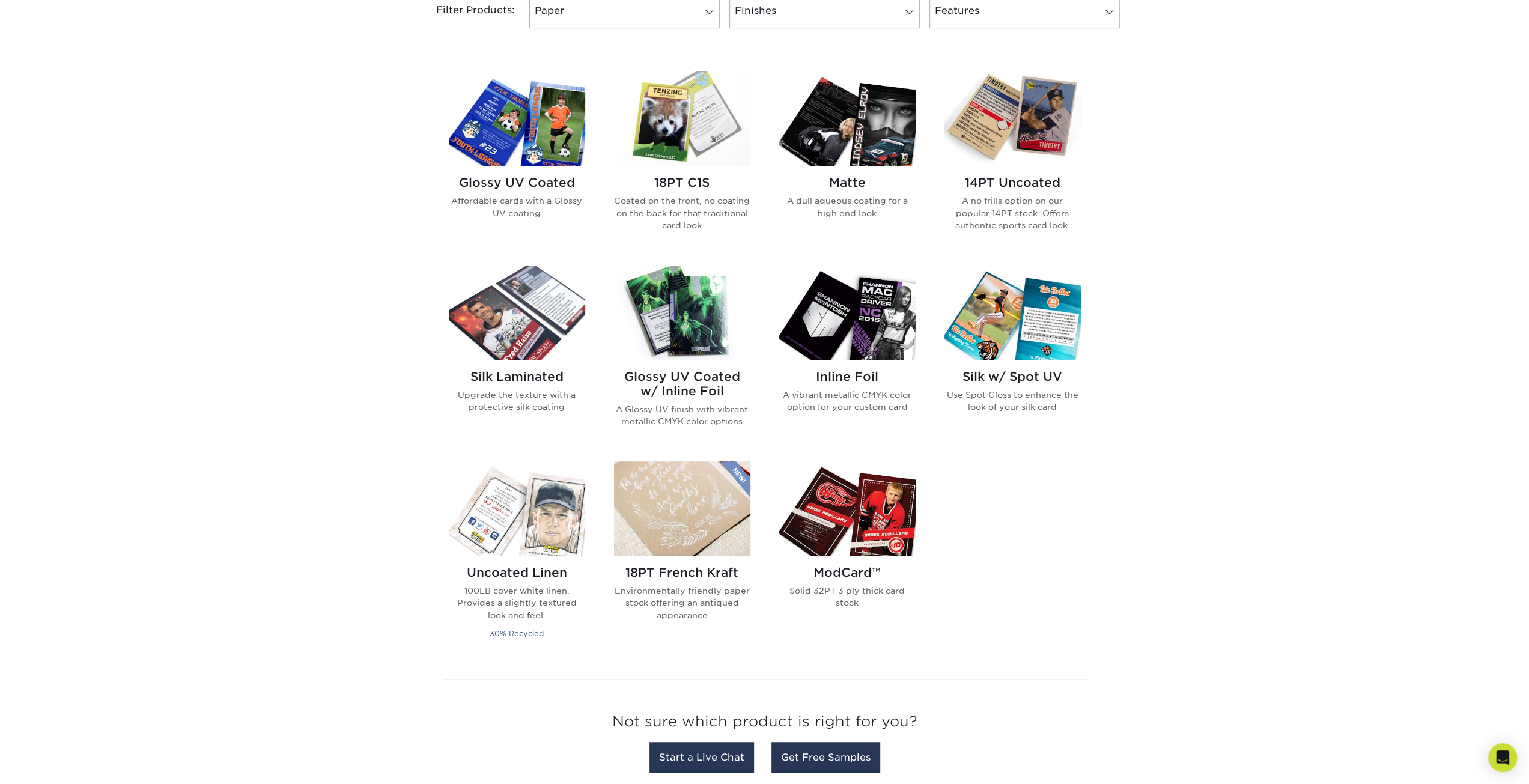
scroll to position [540, 0]
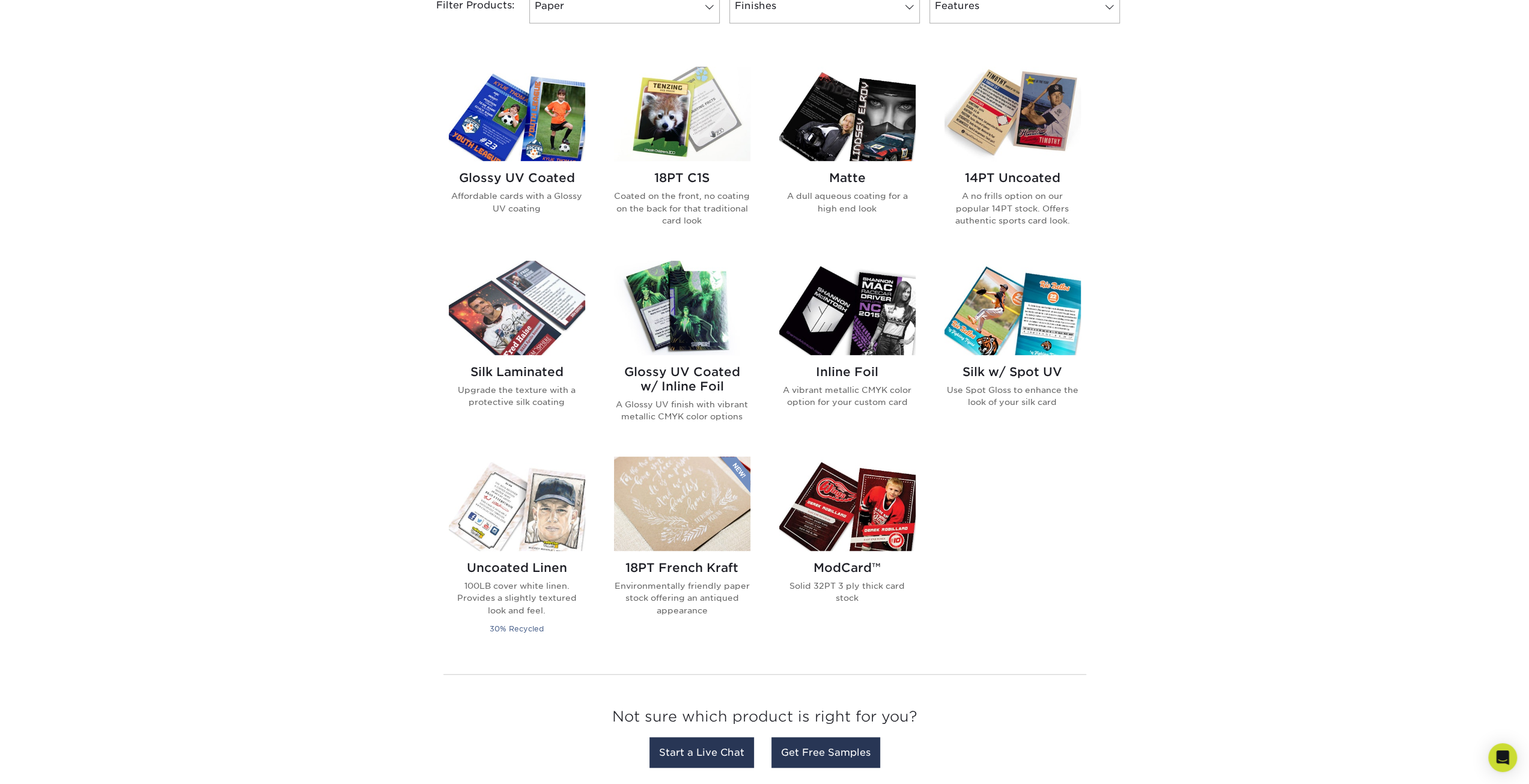
click at [996, 126] on img at bounding box center [1012, 113] width 136 height 94
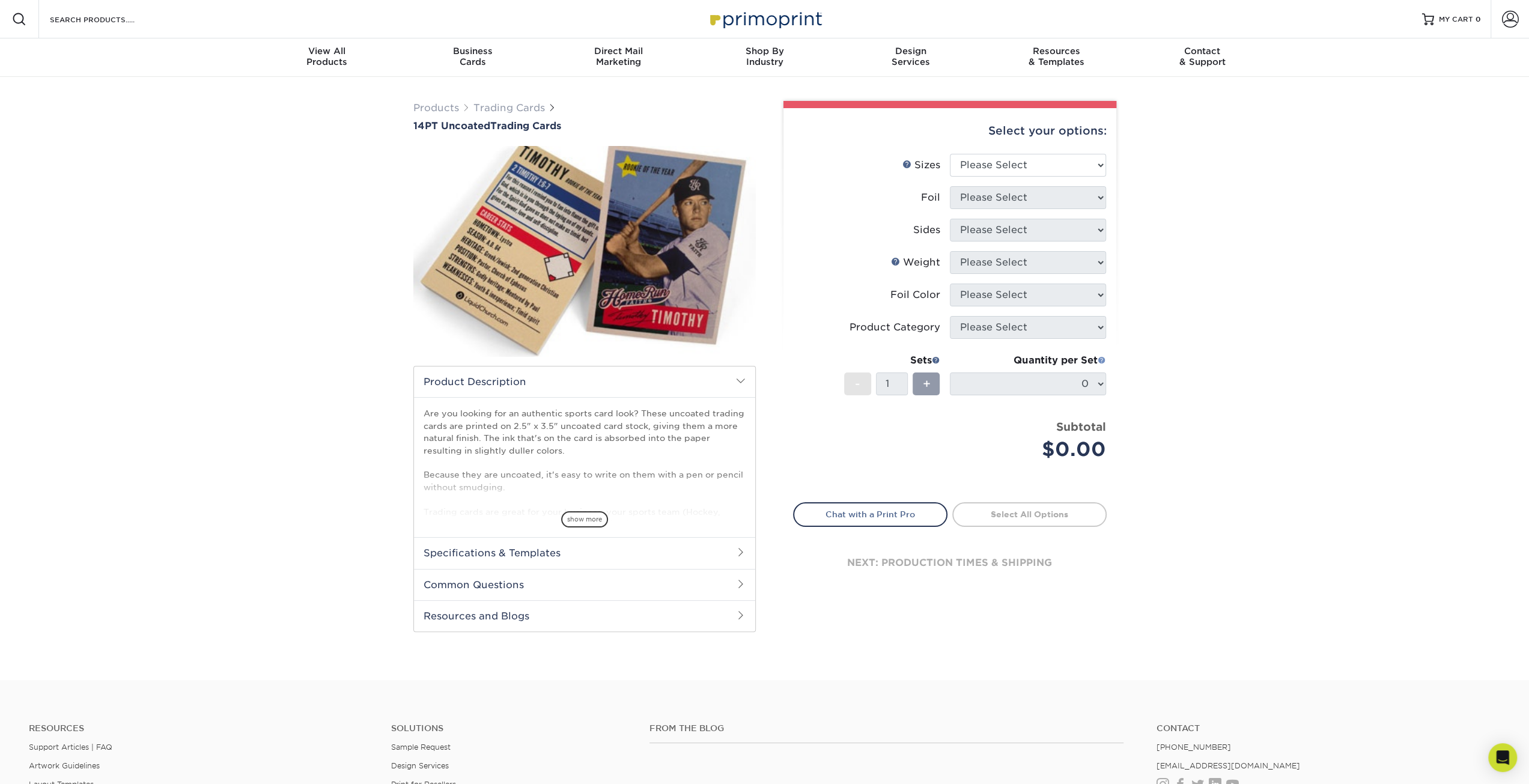
click at [1103, 362] on span at bounding box center [1102, 360] width 9 height 9
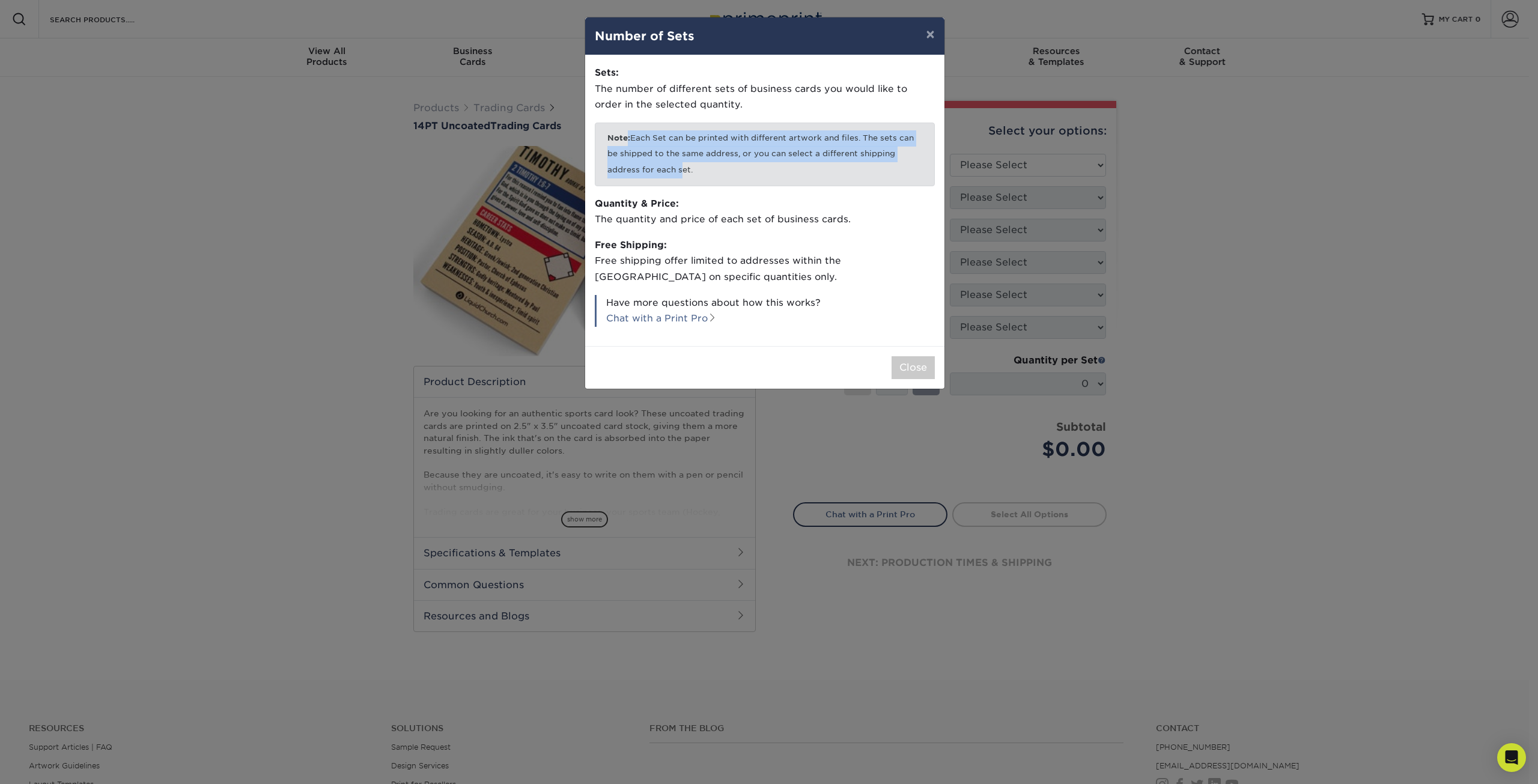
drag, startPoint x: 646, startPoint y: 141, endPoint x: 679, endPoint y: 172, distance: 45.3
click at [679, 172] on p "Note: Each Set can be printed with different artwork and files. The sets can be…" at bounding box center [764, 154] width 340 height 64
click at [933, 36] on button "×" at bounding box center [930, 34] width 28 height 34
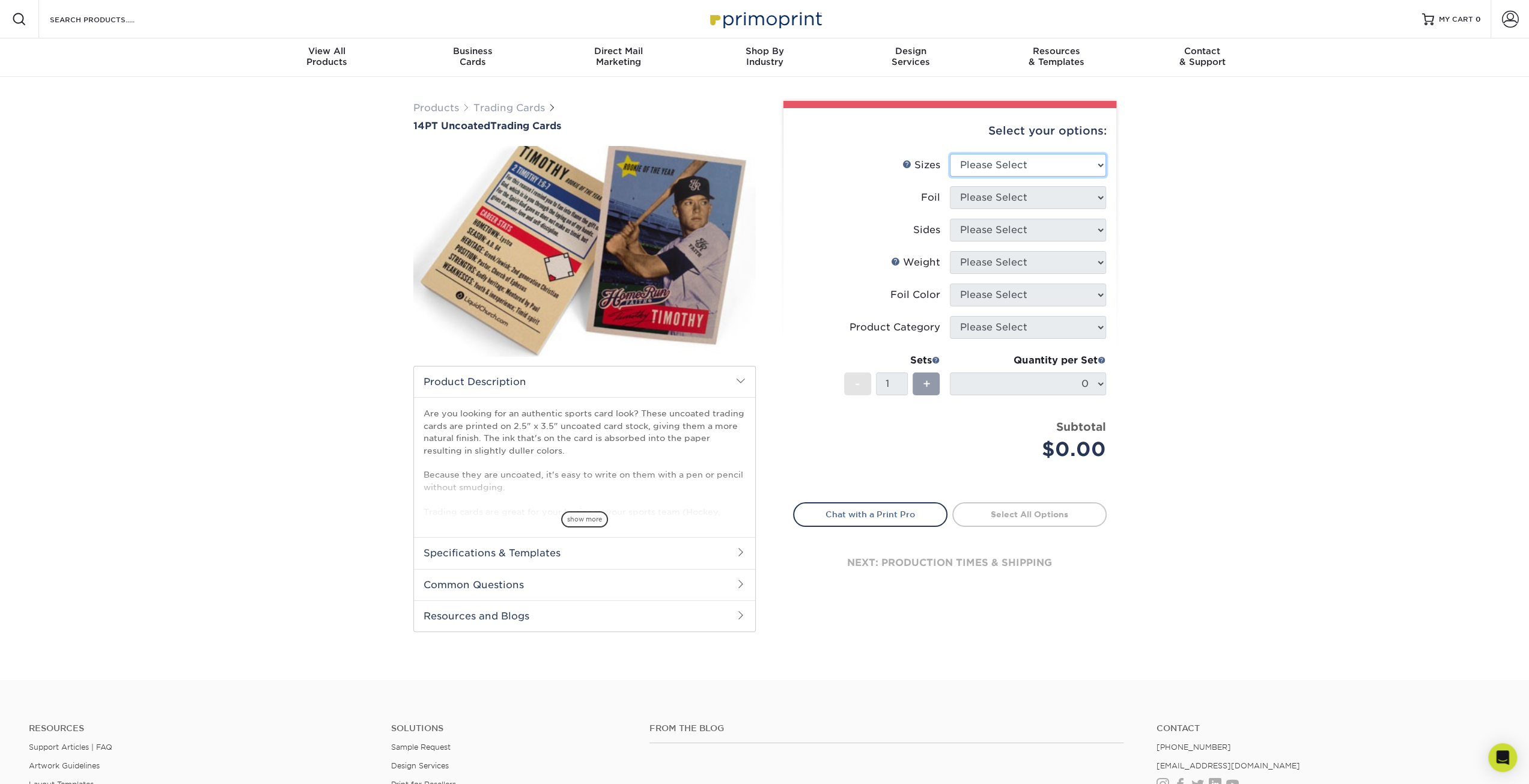
click at [1061, 168] on select "Please Select 2.5" x 3.5"" at bounding box center [1028, 165] width 156 height 23
select select "2.50x3.50"
click at [950, 154] on select "Please Select 2.5" x 3.5"" at bounding box center [1028, 165] width 156 height 23
click at [1010, 203] on select "Please Select Yes No" at bounding box center [1028, 197] width 156 height 23
select select "0"
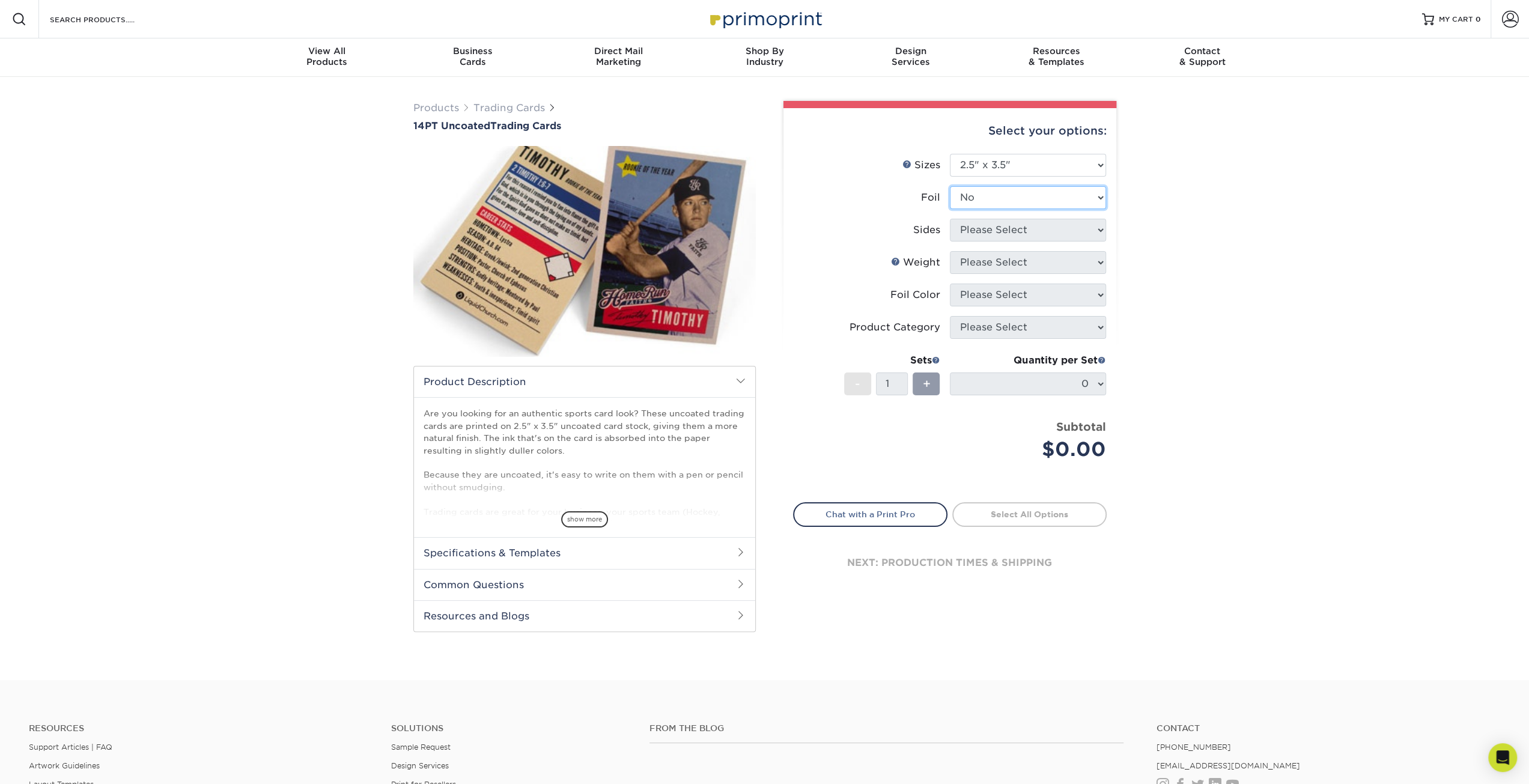
click at [950, 186] on select "Please Select Yes No" at bounding box center [1028, 197] width 156 height 23
click at [1001, 234] on select "Please Select Print Both Sides Print Front Only" at bounding box center [1028, 230] width 156 height 23
select select "13abbda7-1d64-4f25-8bb2-c179b224825d"
click at [950, 218] on select "Please Select Print Both Sides Print Front Only" at bounding box center [1028, 230] width 156 height 23
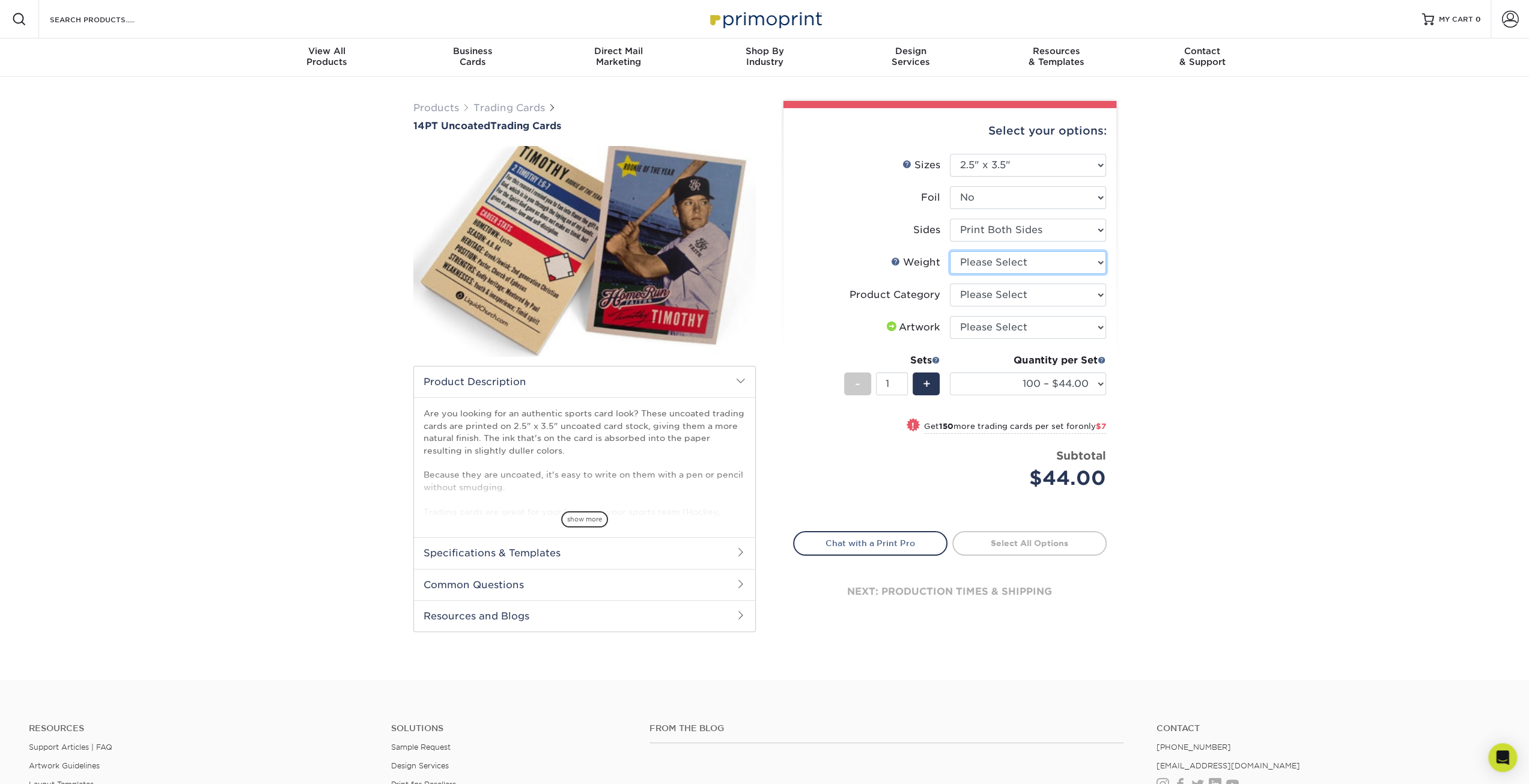
click at [981, 265] on select "Please Select 14PT Uncoated" at bounding box center [1028, 263] width 156 height 23
select select "14PT Uncoated"
click at [950, 251] on select "Please Select 14PT Uncoated" at bounding box center [1028, 263] width 156 height 23
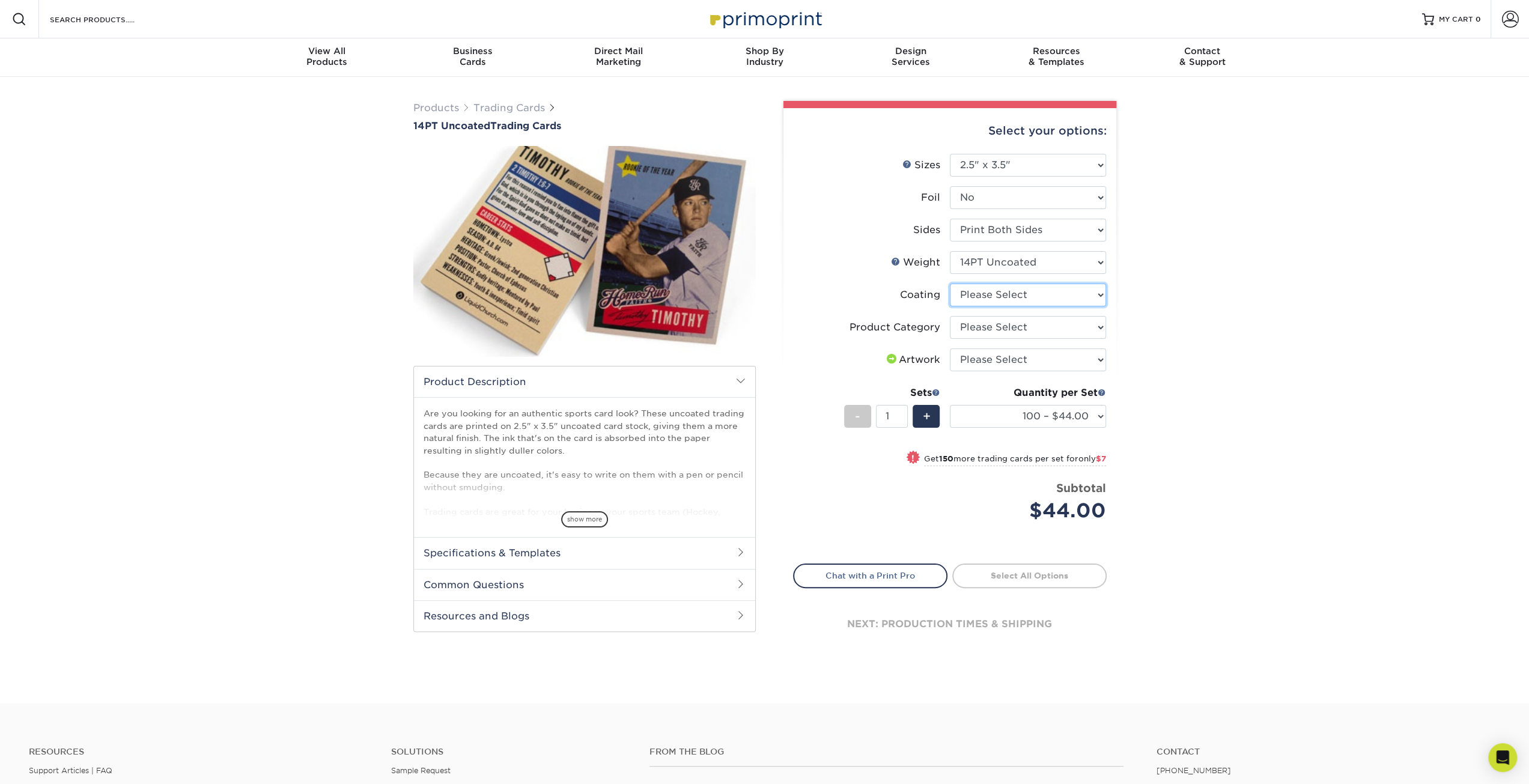
click at [987, 295] on select at bounding box center [1028, 295] width 156 height 23
select select "3e7618de-abca-4bda-9f97-8b9129e913d8"
click at [950, 284] on select at bounding box center [1028, 295] width 156 height 23
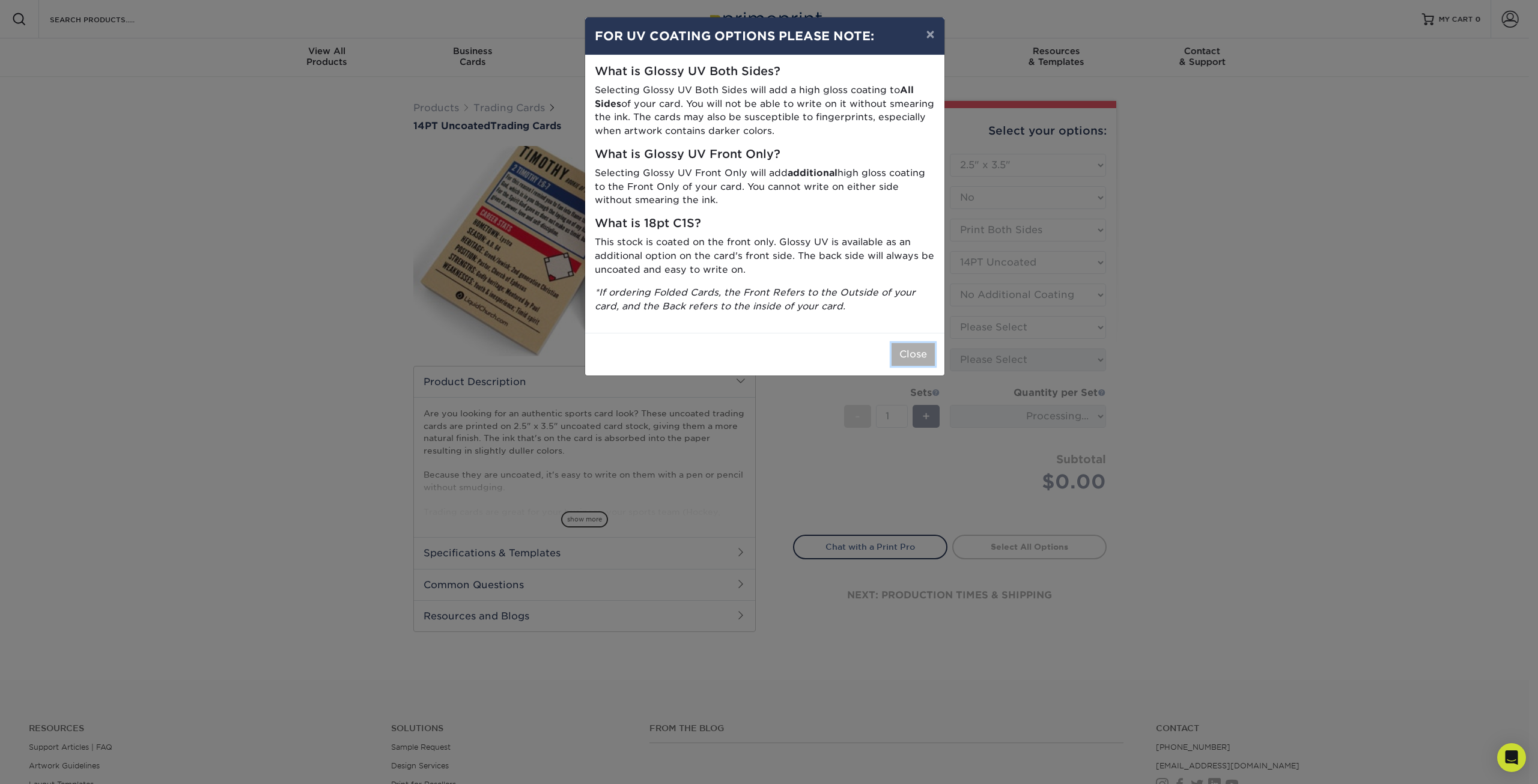
click at [925, 351] on button "Close" at bounding box center [914, 354] width 44 height 23
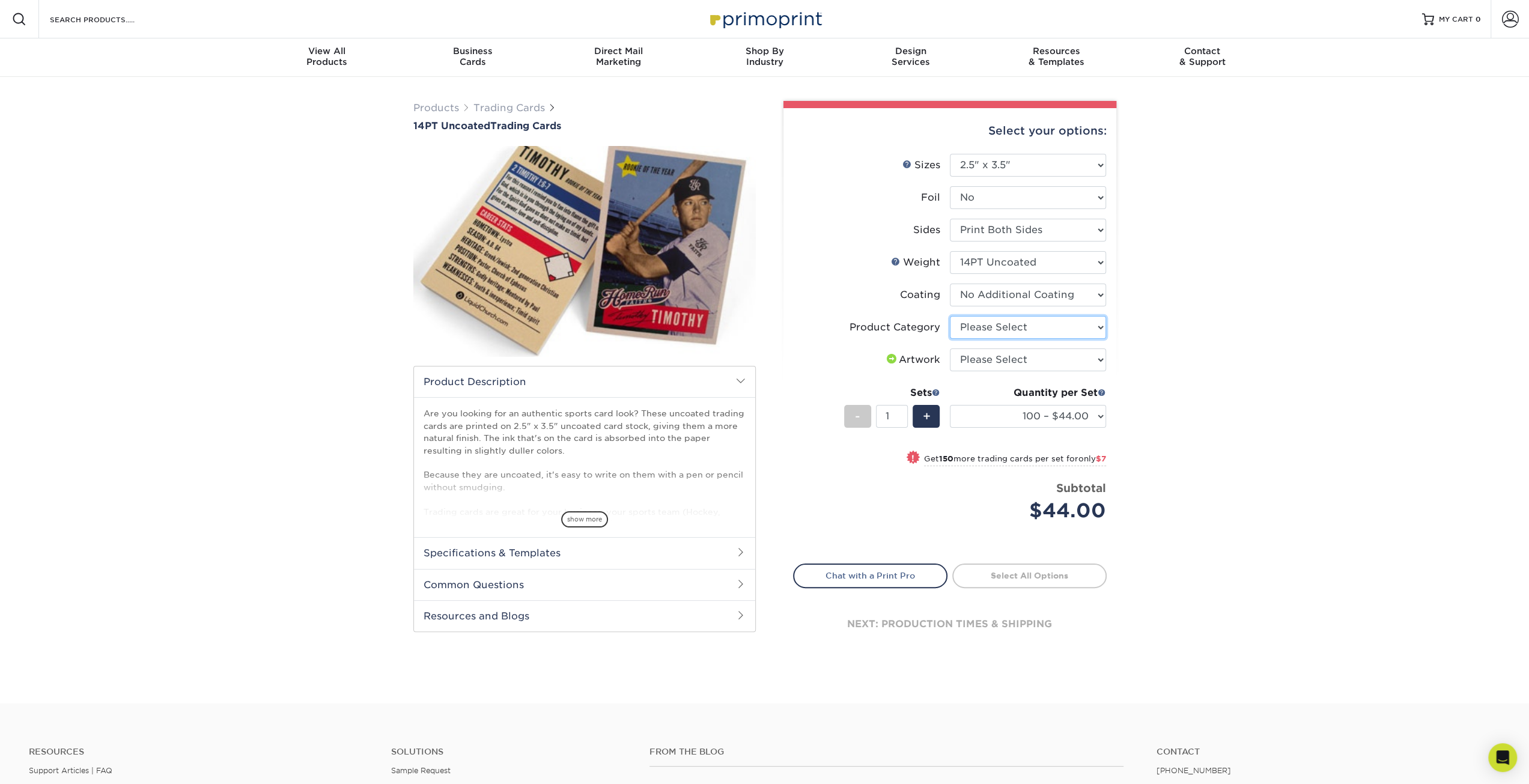
click at [1008, 330] on select "Please Select Trading Cards" at bounding box center [1028, 327] width 156 height 23
select select "c2f9bce9-36c2-409d-b101-c29d9d031e18"
click at [950, 316] on select "Please Select Trading Cards" at bounding box center [1028, 327] width 156 height 23
click at [995, 357] on select "Please Select I will upload files I need a design - $100" at bounding box center [1028, 360] width 156 height 23
select select "upload"
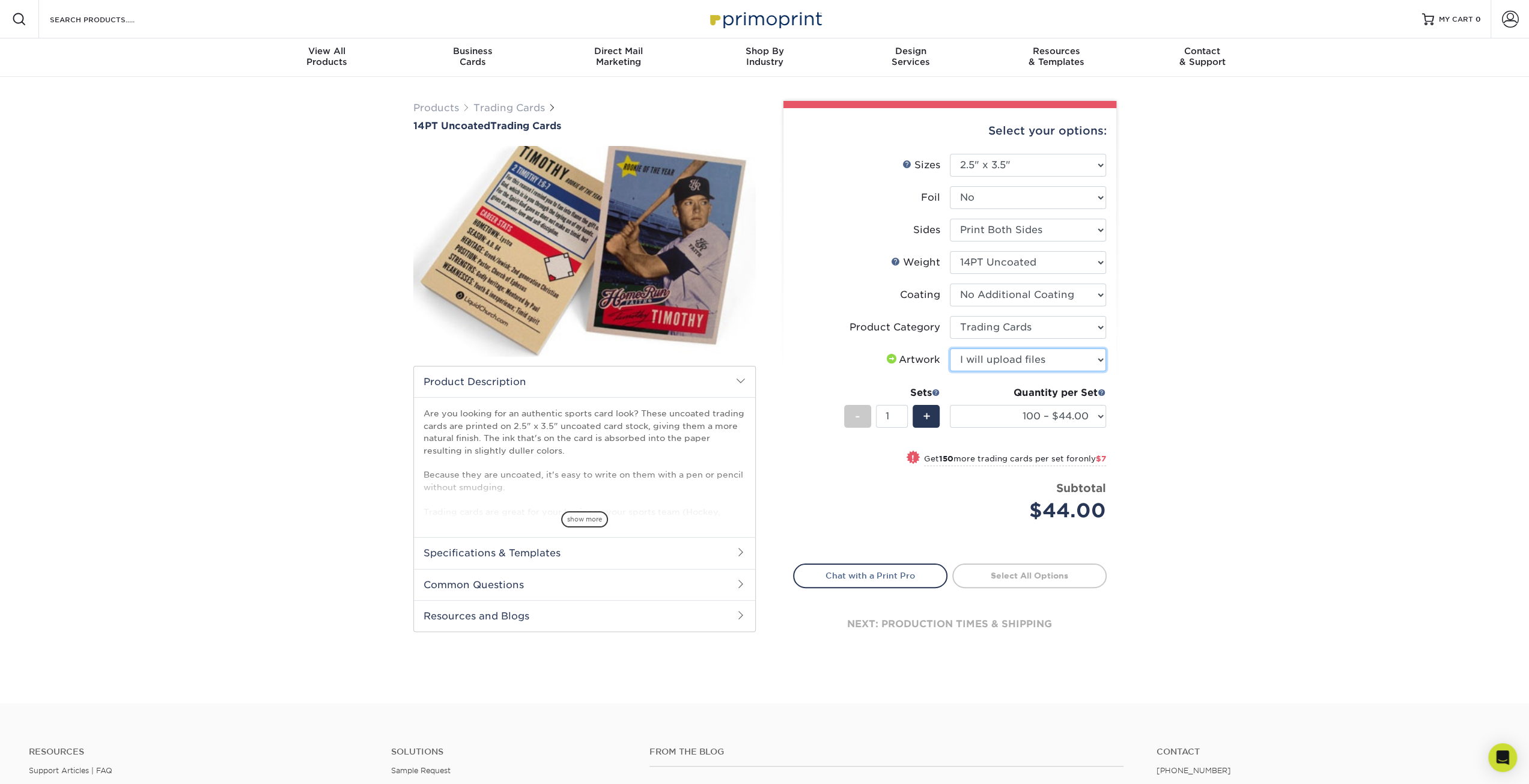
click at [950, 348] on select "Please Select I will upload files I need a design - $100" at bounding box center [1028, 360] width 156 height 23
click at [936, 392] on span at bounding box center [936, 392] width 9 height 9
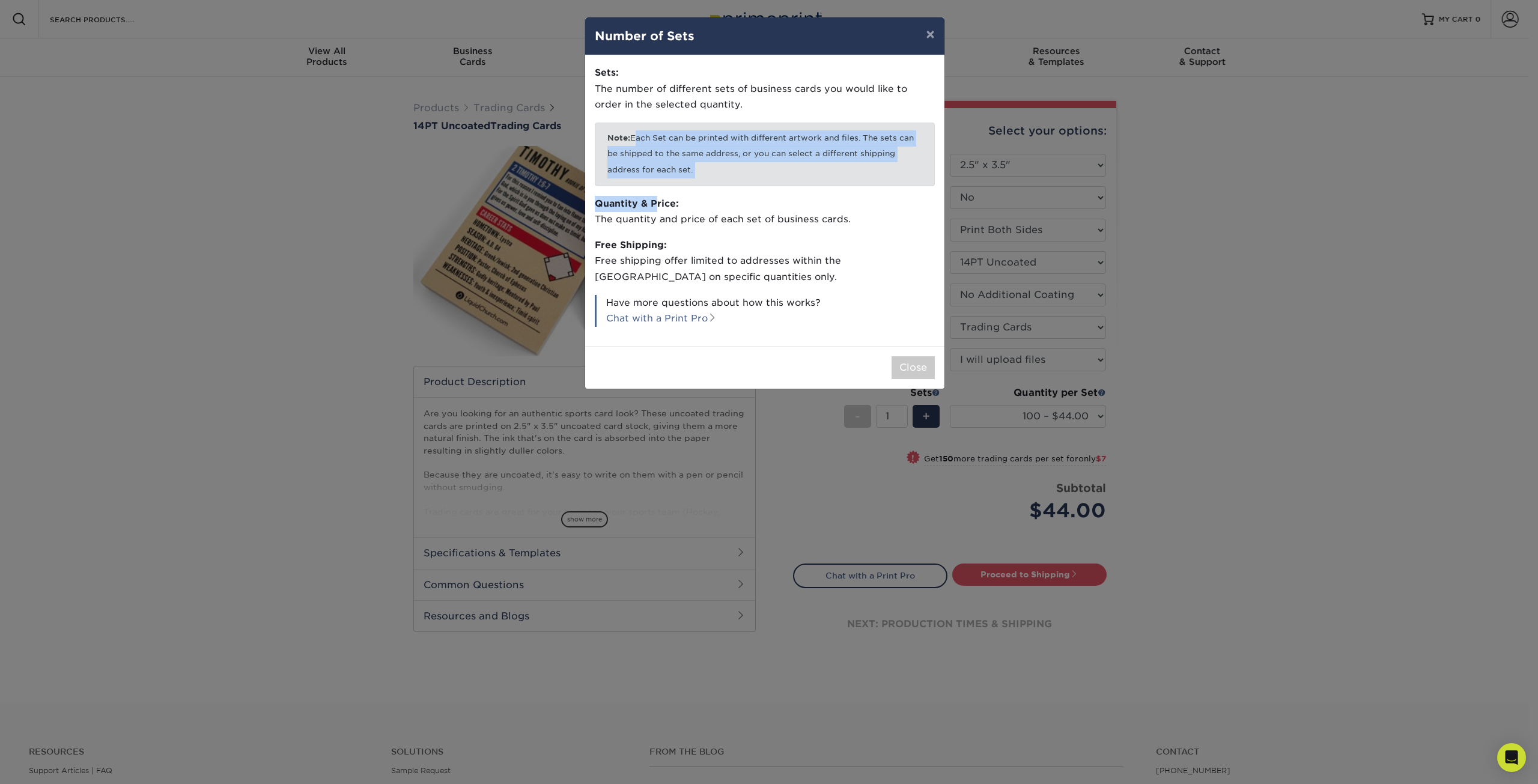
drag, startPoint x: 633, startPoint y: 132, endPoint x: 655, endPoint y: 194, distance: 65.8
click at [655, 194] on div "Sets: The number of different sets of business cards you would like to order in…" at bounding box center [764, 200] width 359 height 291
click at [640, 263] on p "Free Shipping: Free shipping offer limited to addresses within [GEOGRAPHIC_DATA…" at bounding box center [764, 261] width 340 height 48
click at [933, 37] on button "×" at bounding box center [930, 34] width 28 height 34
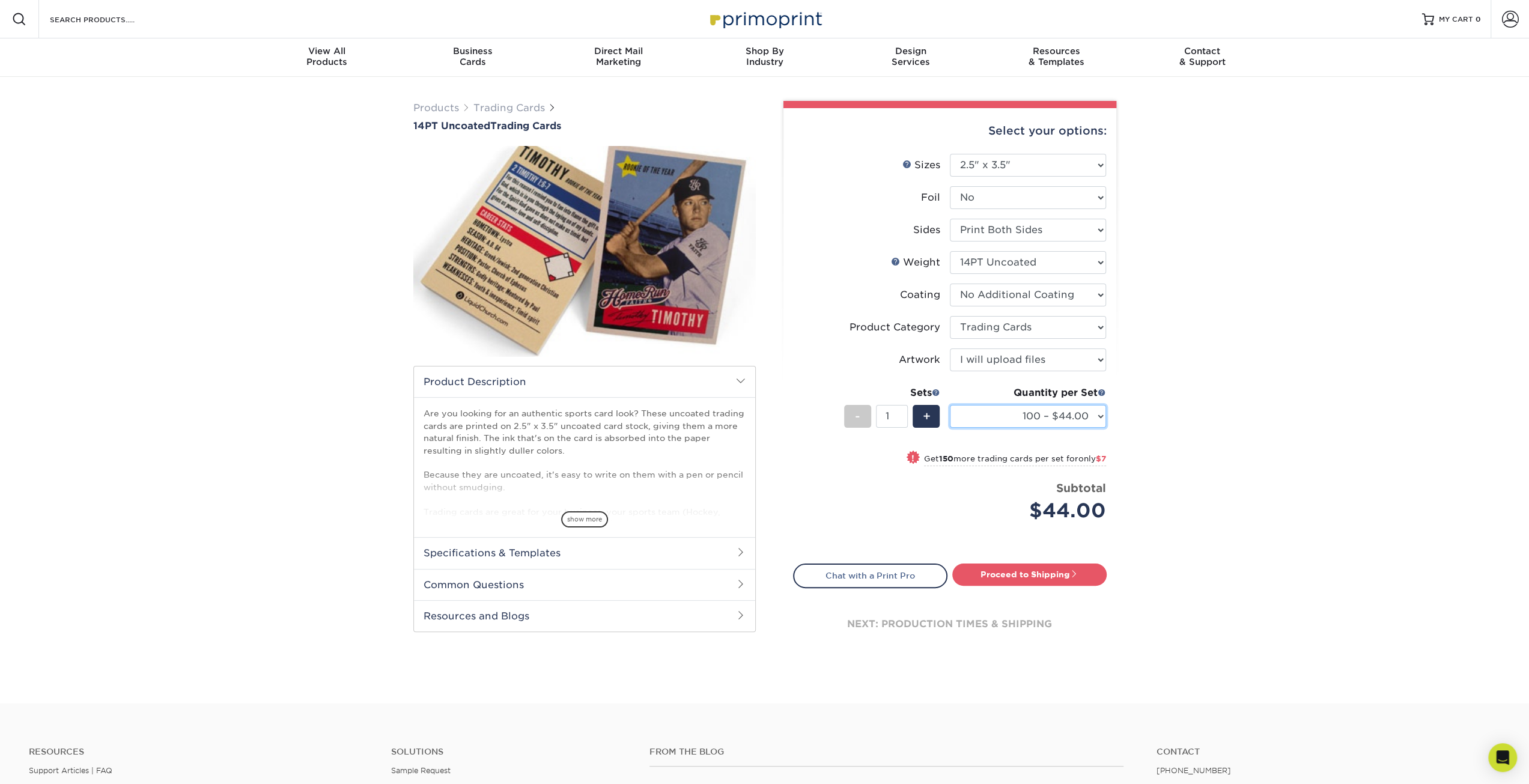
click at [1097, 417] on select "100 – $44.00 250 – $51.00 500 – $54.00 1000 – $78.00 2500 – $148.00 5000 – $198…" at bounding box center [1028, 416] width 156 height 23
click at [950, 405] on select "100 – $44.00 250 – $51.00 500 – $54.00 1000 – $78.00 2500 – $148.00 5000 – $198…" at bounding box center [1028, 416] width 156 height 23
click at [933, 415] on div "+" at bounding box center [926, 416] width 27 height 23
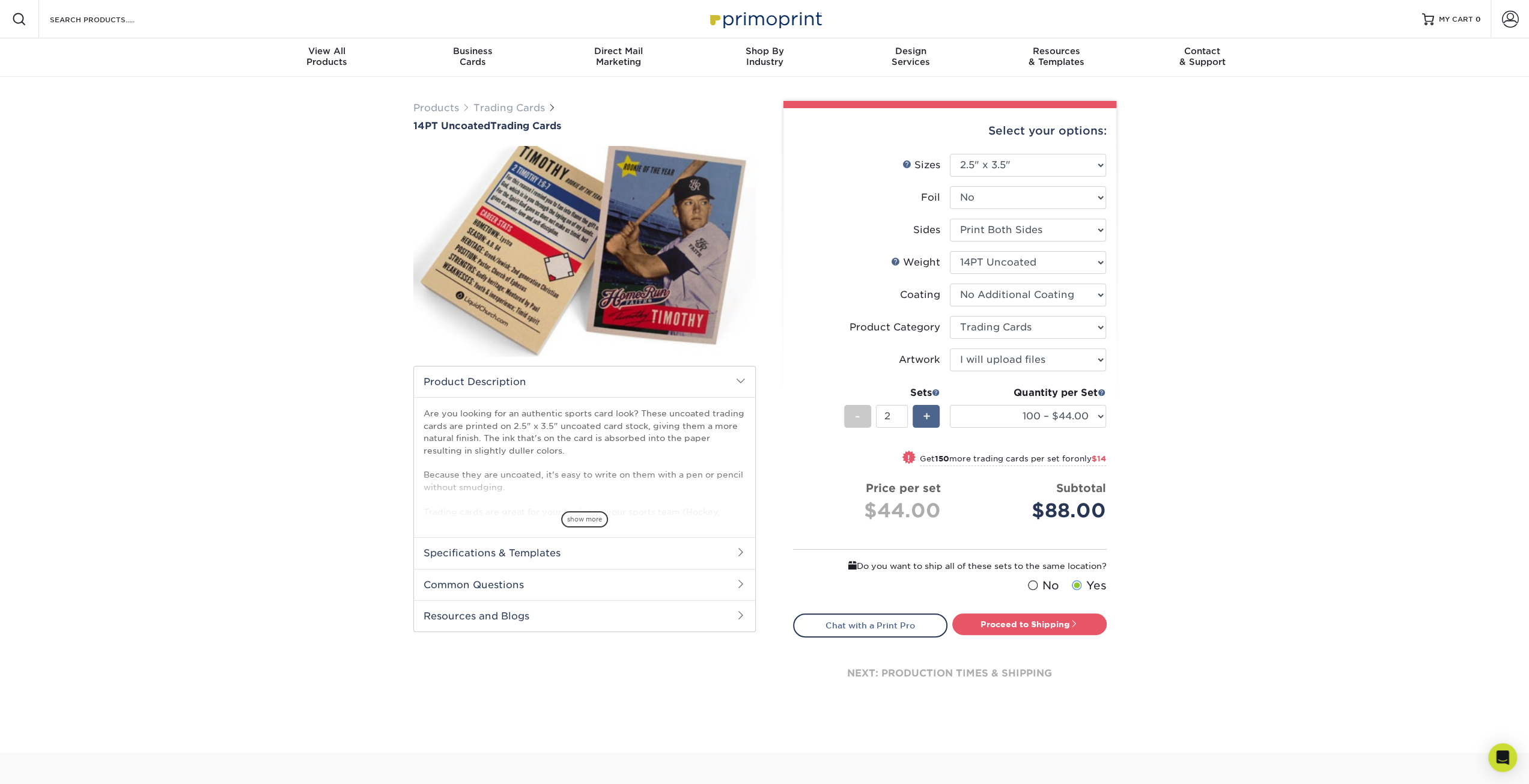
click at [933, 416] on div "+" at bounding box center [926, 416] width 27 height 23
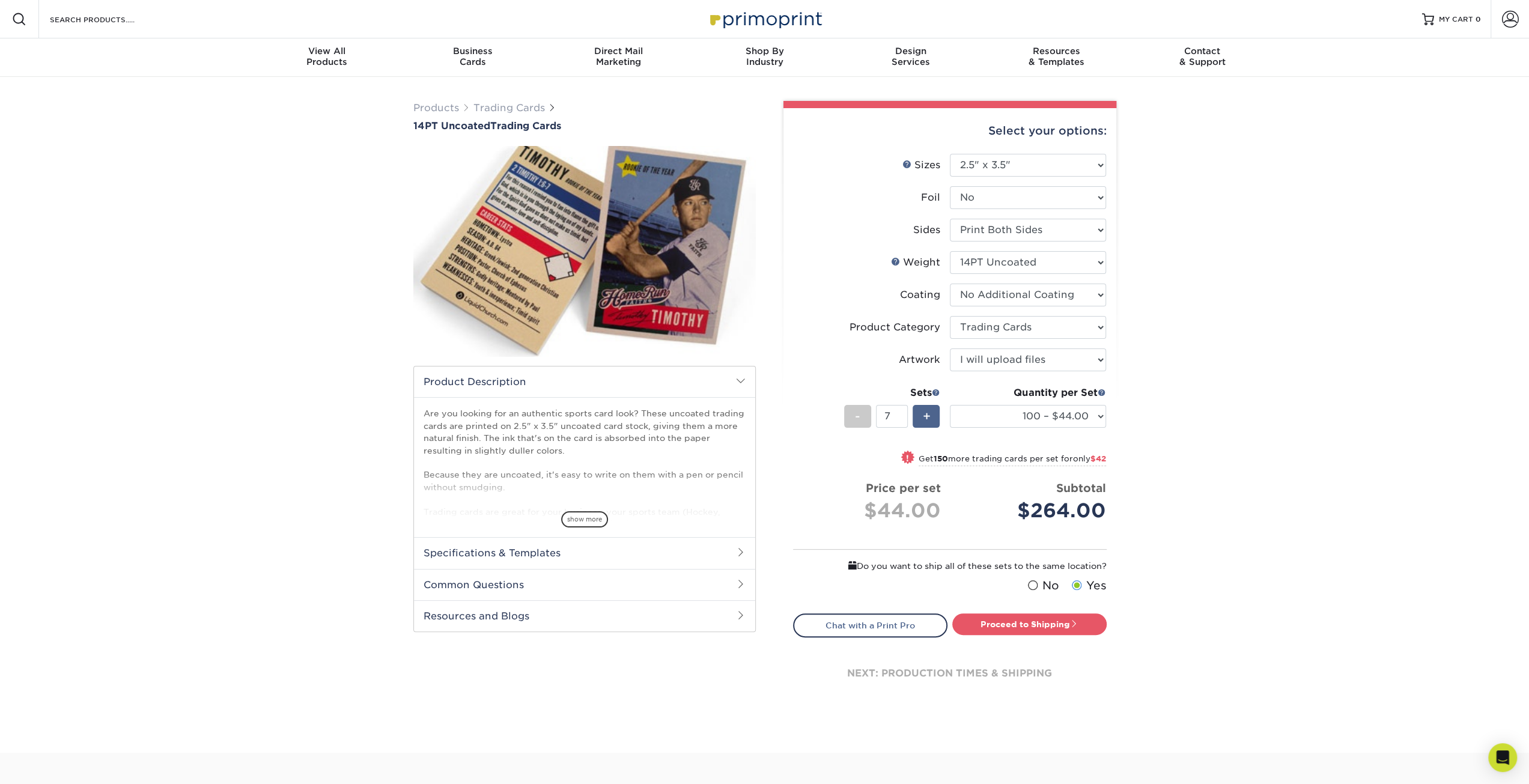
click at [933, 416] on div "+" at bounding box center [926, 416] width 27 height 23
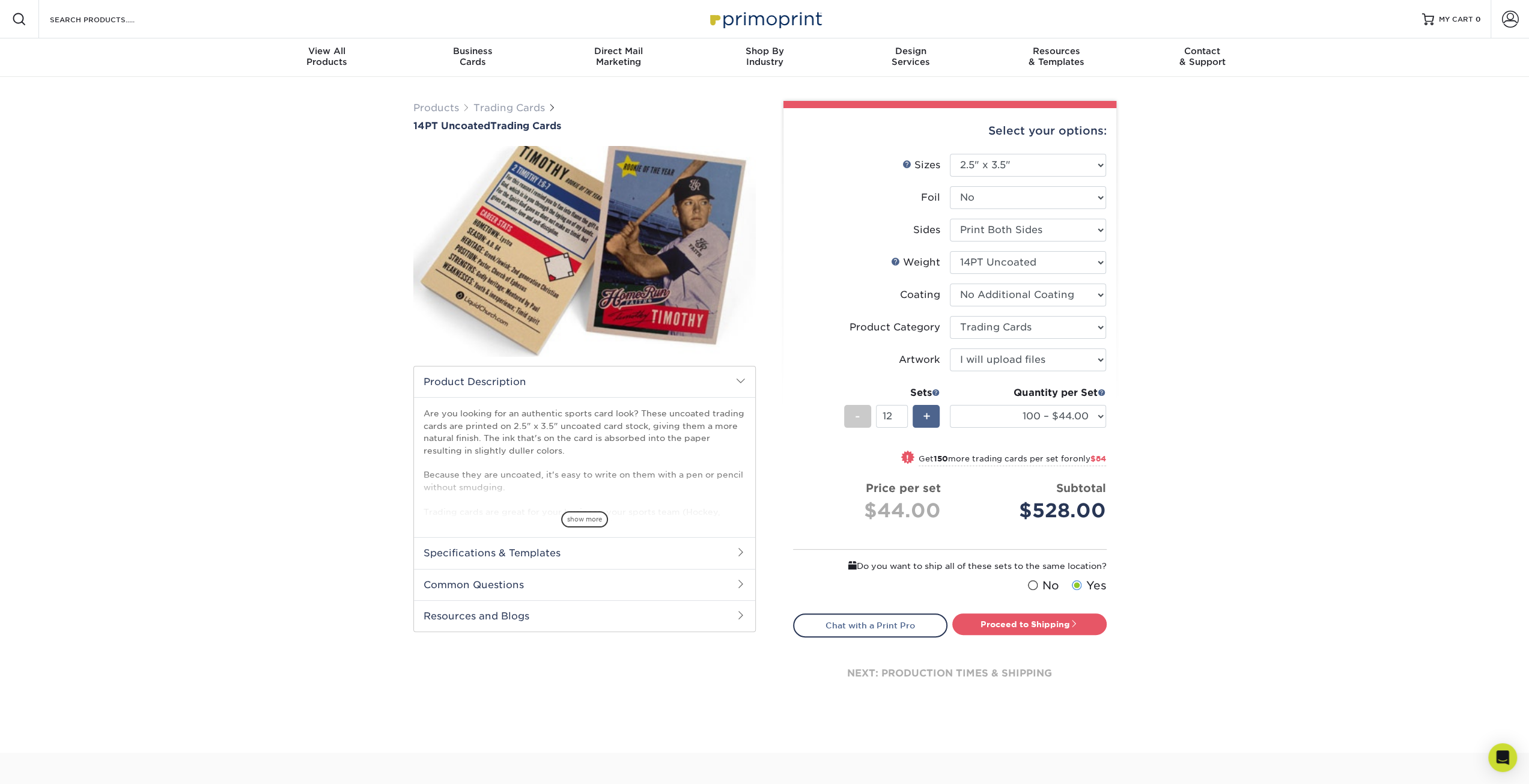
click at [933, 416] on div "+" at bounding box center [926, 416] width 27 height 23
click at [864, 420] on div "-" at bounding box center [857, 416] width 27 height 23
click at [862, 420] on div "-" at bounding box center [857, 416] width 27 height 23
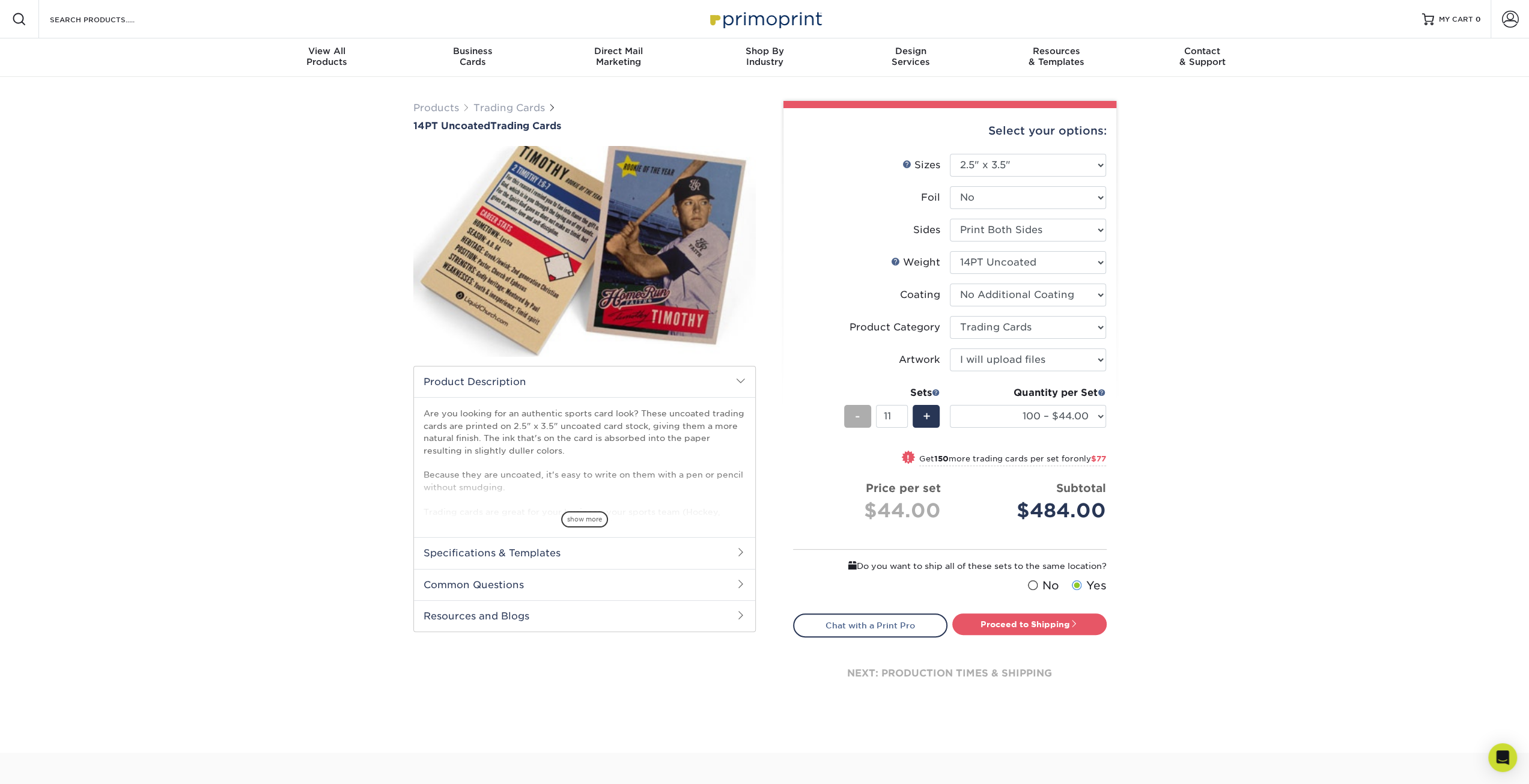
click at [862, 419] on div "-" at bounding box center [857, 416] width 27 height 23
click at [935, 389] on span at bounding box center [936, 392] width 9 height 9
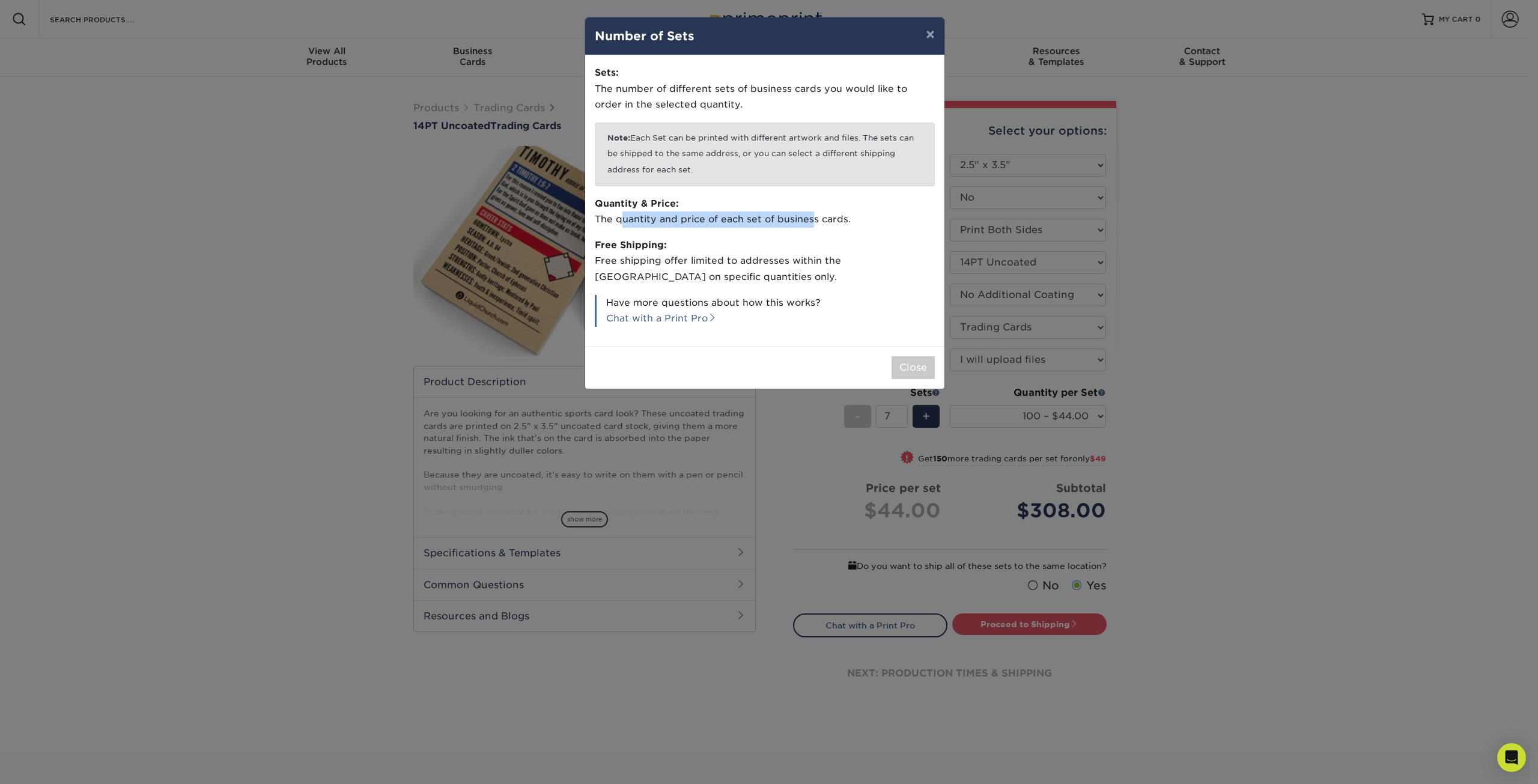
drag, startPoint x: 623, startPoint y: 218, endPoint x: 809, endPoint y: 218, distance: 186.0
click at [809, 218] on p "Quantity & Price: The quantity and price of each set of business cards." at bounding box center [764, 211] width 340 height 31
click at [930, 37] on button "×" at bounding box center [930, 34] width 28 height 34
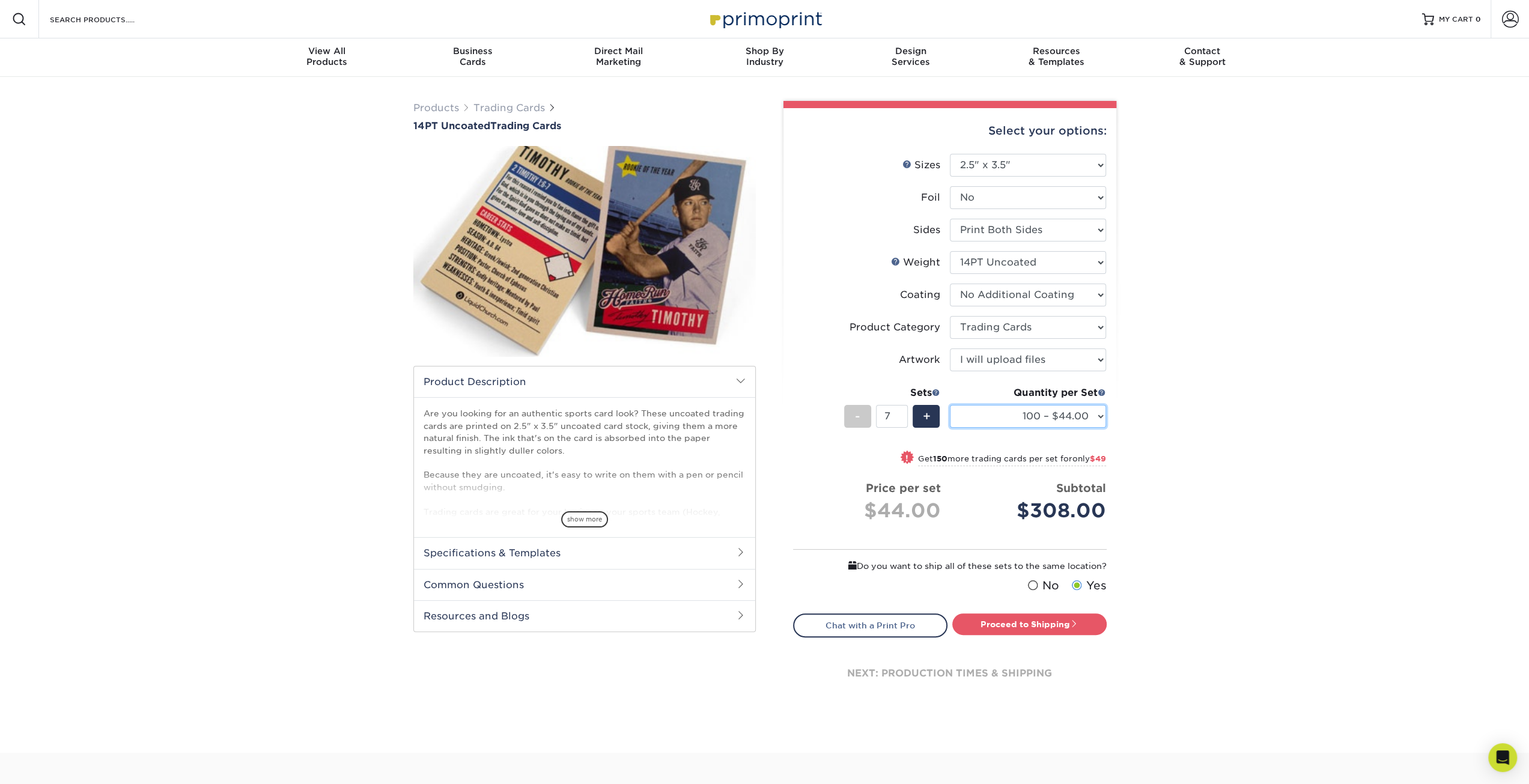
click at [1099, 415] on select "100 – $44.00 250 – $51.00 500 – $54.00 1000 – $78.00 2500 – $148.00 5000 – $198…" at bounding box center [1028, 416] width 156 height 23
click at [950, 405] on select "100 – $44.00 250 – $51.00 500 – $54.00 1000 – $78.00 2500 – $148.00 5000 – $198…" at bounding box center [1028, 416] width 156 height 23
click at [926, 413] on span "+" at bounding box center [926, 416] width 8 height 18
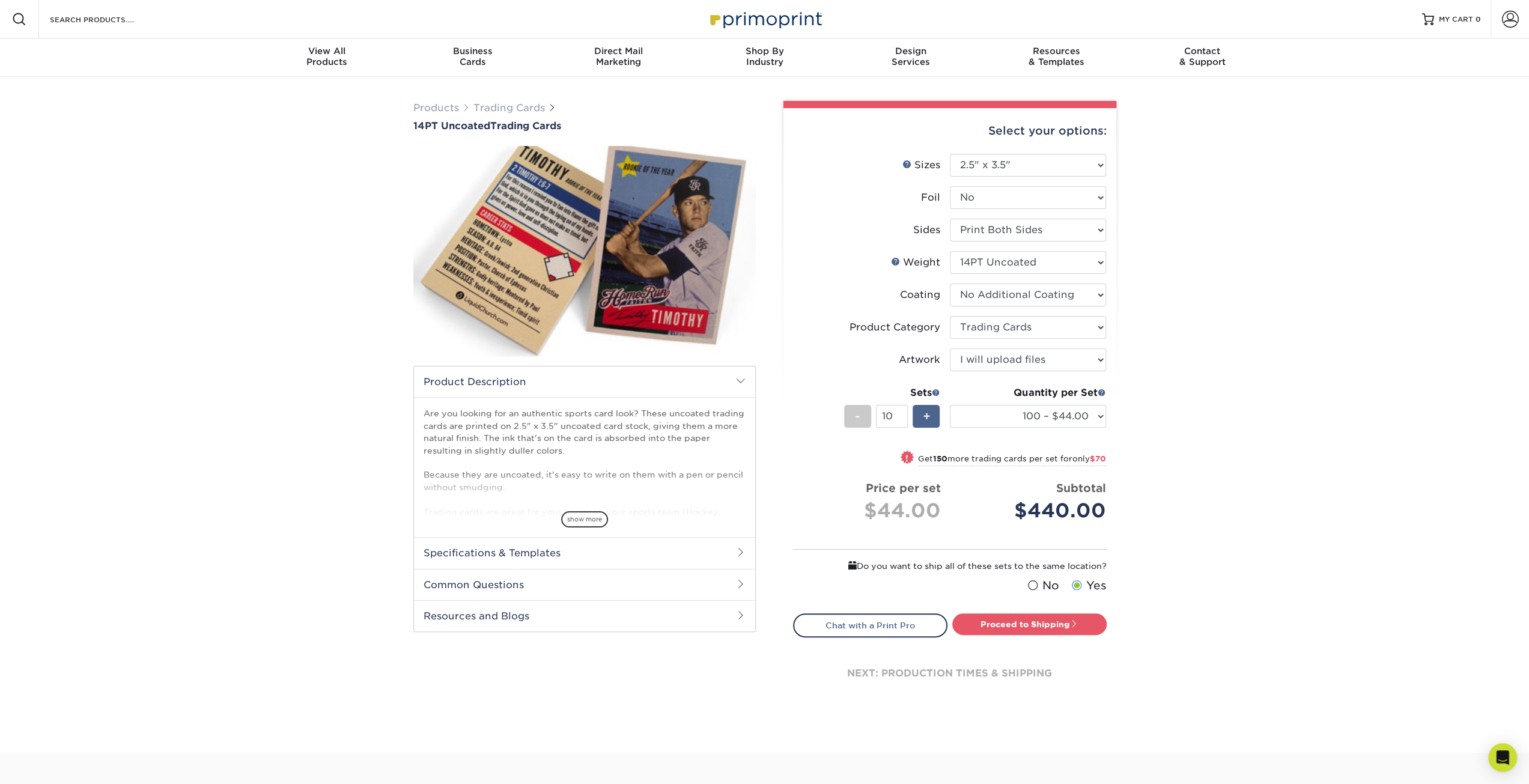
click at [926, 413] on span "+" at bounding box center [926, 416] width 8 height 18
click at [927, 413] on span "+" at bounding box center [926, 416] width 8 height 18
click at [927, 414] on span "+" at bounding box center [926, 416] width 8 height 18
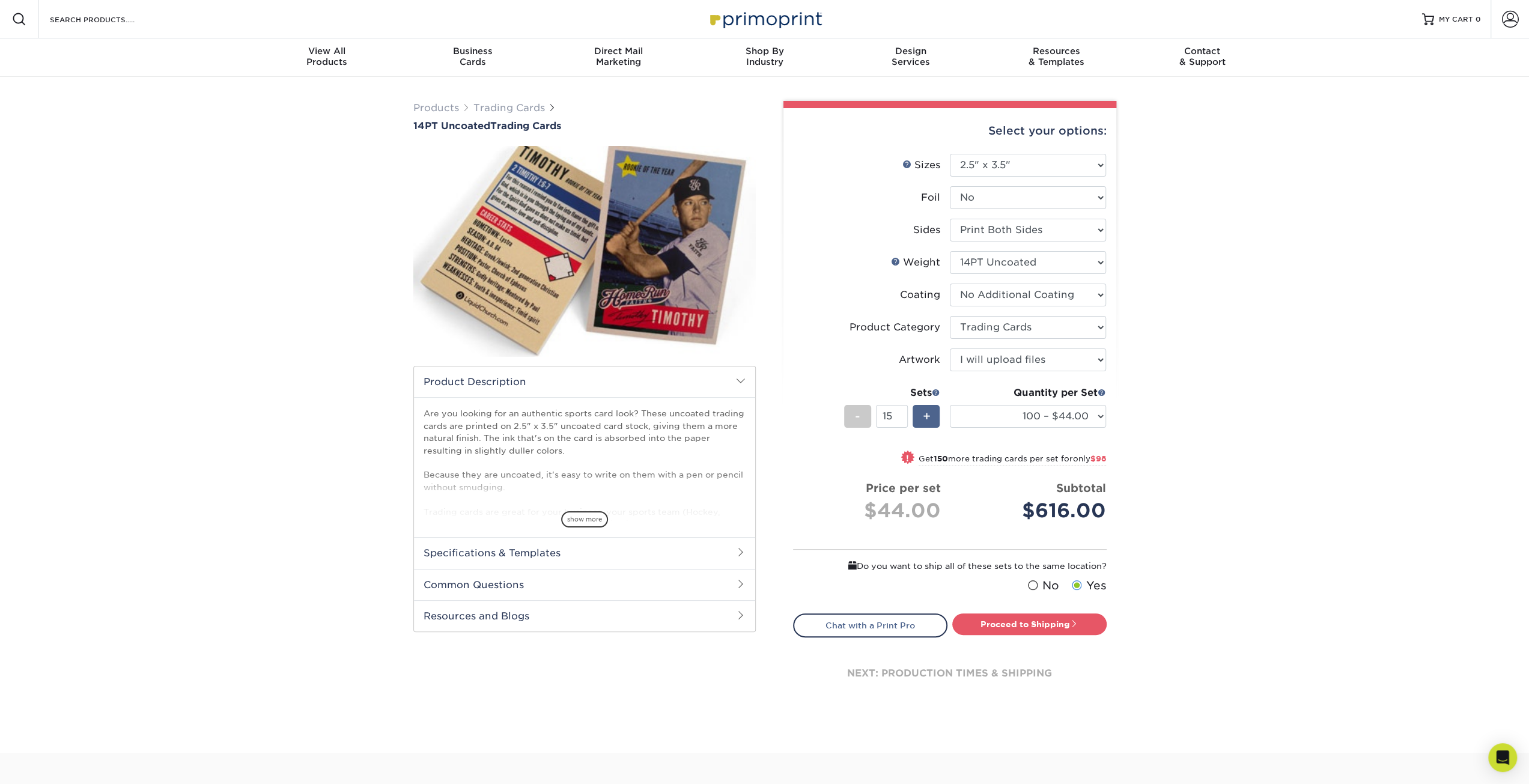
click at [927, 414] on span "+" at bounding box center [926, 416] width 8 height 18
click at [928, 415] on span "+" at bounding box center [926, 416] width 8 height 18
type input "18"
